Goal: Navigation & Orientation: Find specific page/section

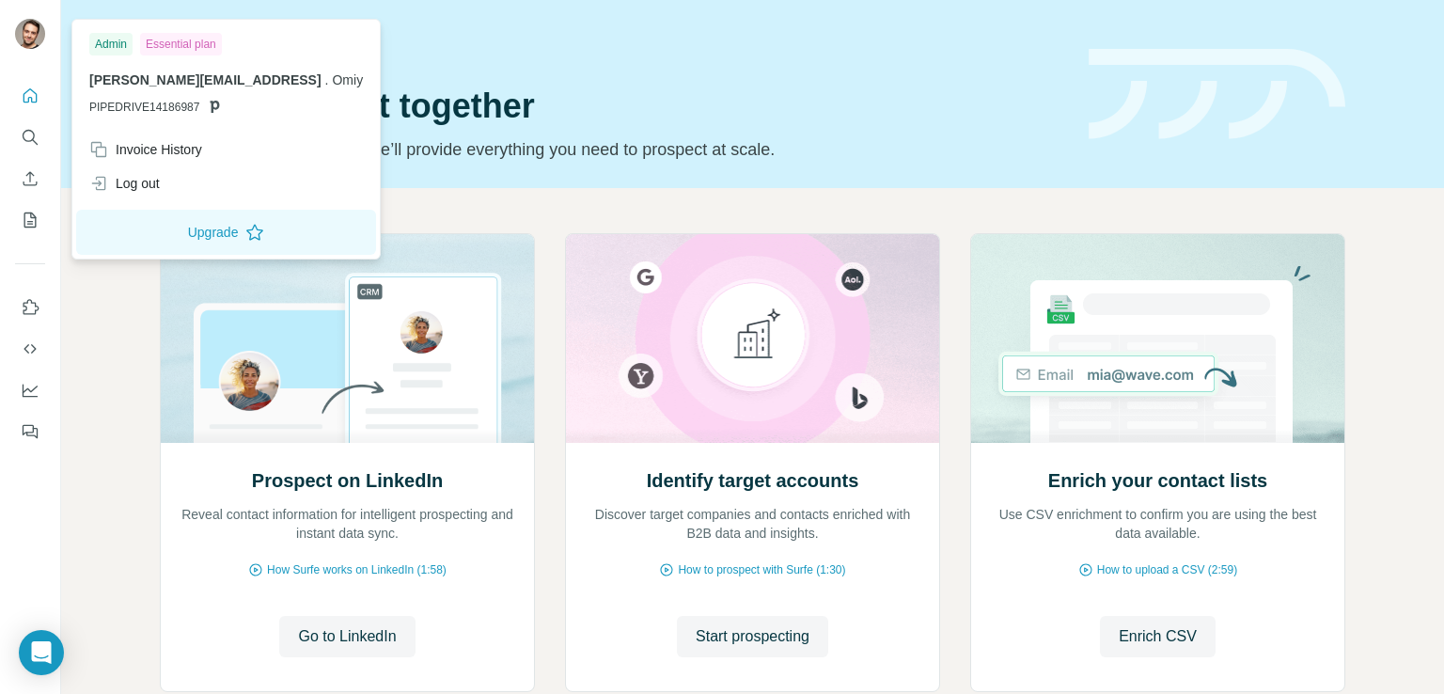
click at [23, 41] on img at bounding box center [30, 34] width 30 height 30
click at [23, 86] on icon "Quick start" at bounding box center [30, 95] width 19 height 19
click at [23, 25] on img at bounding box center [30, 34] width 30 height 30
click at [200, 158] on div "Invoice History" at bounding box center [145, 149] width 113 height 19
click at [26, 309] on icon "Use Surfe on LinkedIn" at bounding box center [31, 306] width 16 height 15
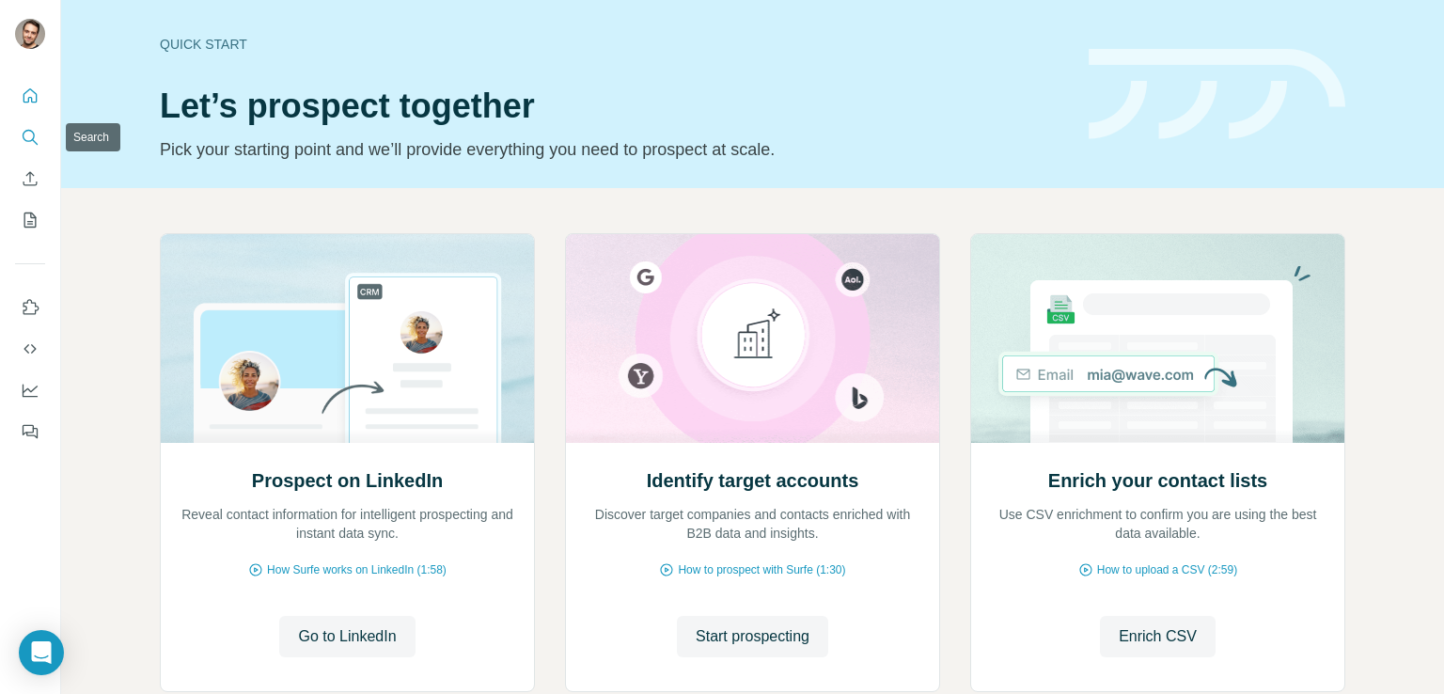
click at [25, 140] on icon "Search" at bounding box center [29, 136] width 12 height 12
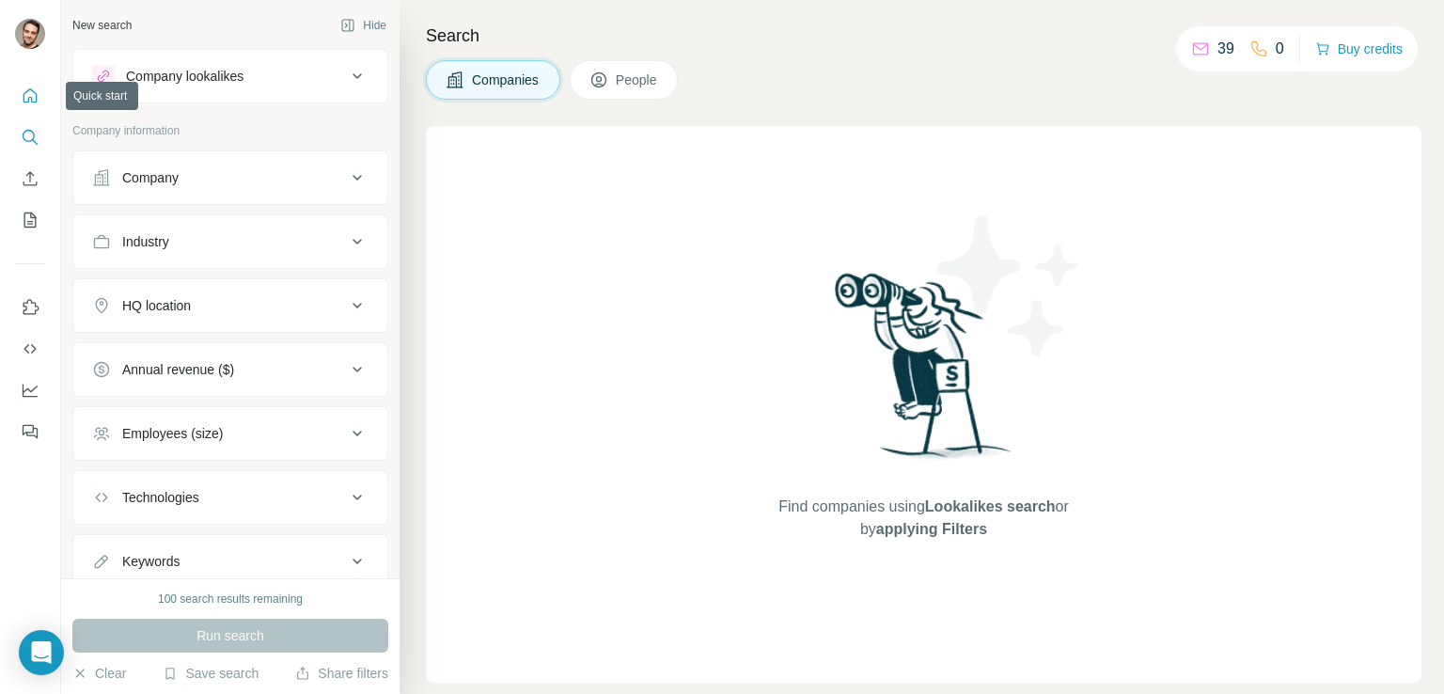
click at [30, 105] on button "Quick start" at bounding box center [30, 96] width 30 height 34
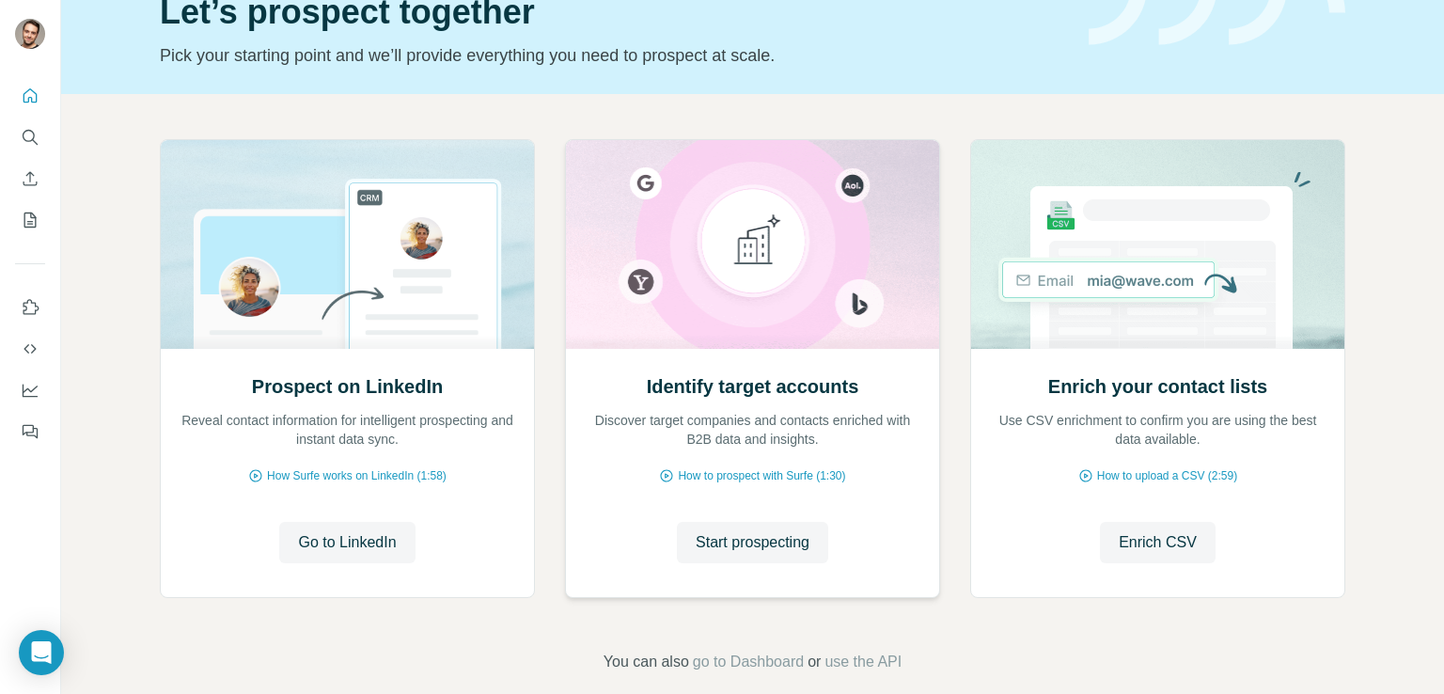
scroll to position [118, 0]
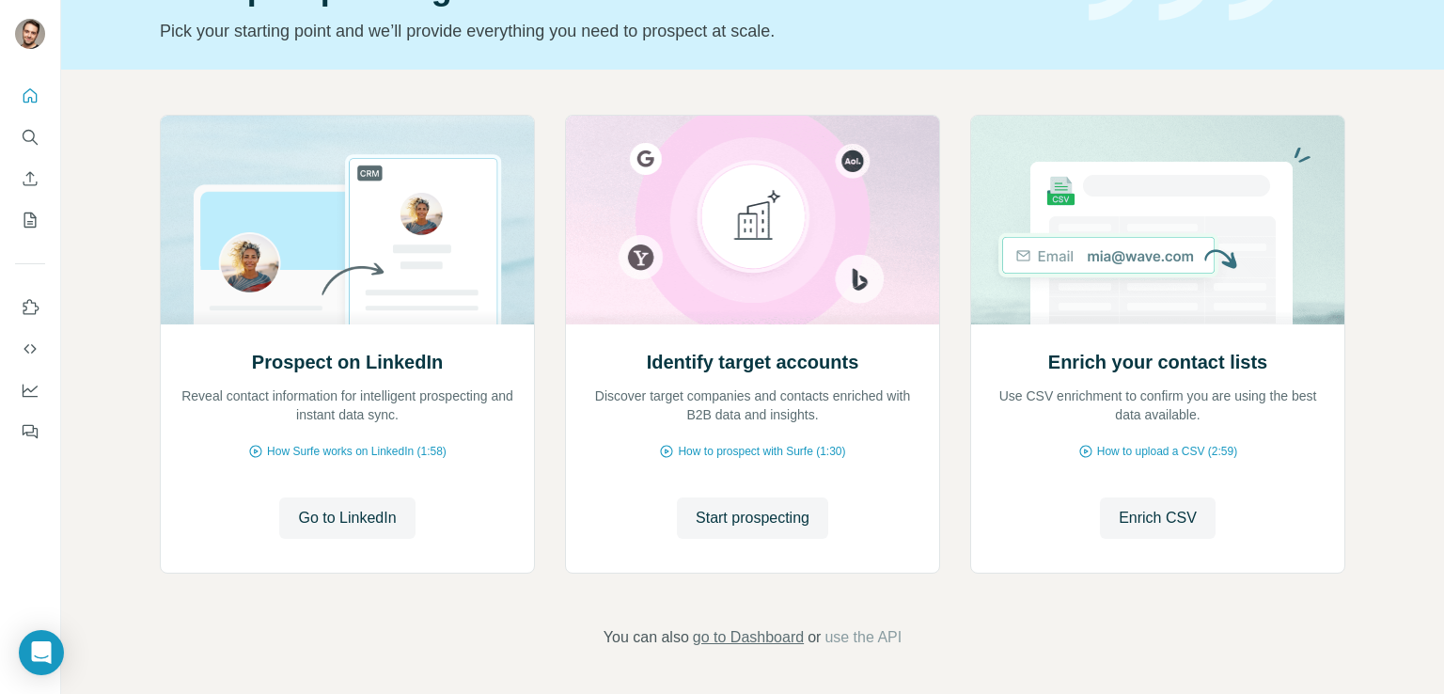
click at [778, 632] on span "go to Dashboard" at bounding box center [748, 637] width 111 height 23
